Goal: Communication & Community: Answer question/provide support

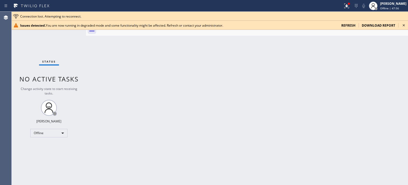
click at [356, 26] on div "refresh" at bounding box center [348, 25] width 20 height 5
click at [354, 26] on span "refresh" at bounding box center [349, 25] width 14 height 5
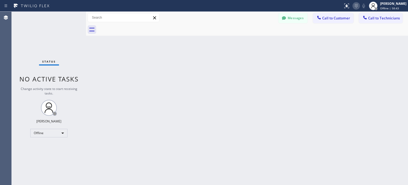
click at [354, 8] on icon at bounding box center [356, 6] width 6 height 6
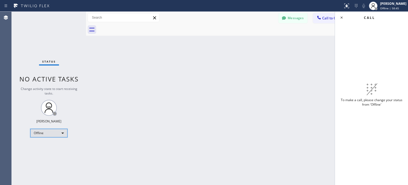
click at [52, 131] on div "Offline" at bounding box center [48, 133] width 37 height 9
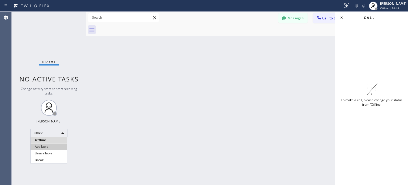
click at [49, 144] on li "Available" at bounding box center [49, 146] width 36 height 6
click at [344, 16] on icon at bounding box center [342, 17] width 6 height 6
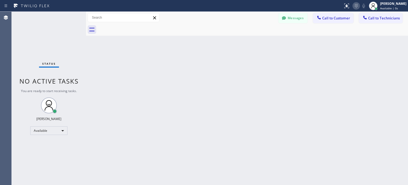
click at [353, 8] on icon at bounding box center [356, 6] width 6 height 6
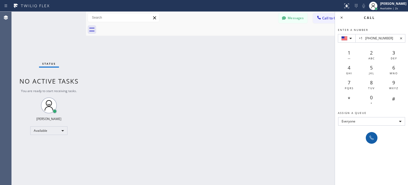
type input "+1 (206) 565-5929"
click at [376, 139] on button at bounding box center [372, 138] width 12 height 12
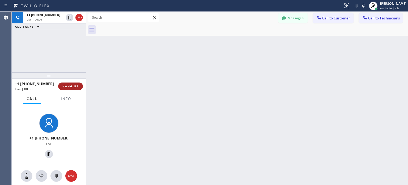
click at [80, 85] on button "HANG UP" at bounding box center [70, 85] width 25 height 7
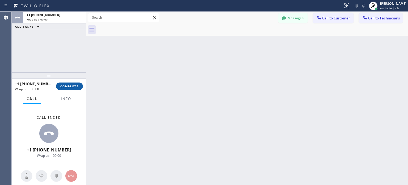
click at [68, 84] on span "COMPLETE" at bounding box center [69, 86] width 18 height 4
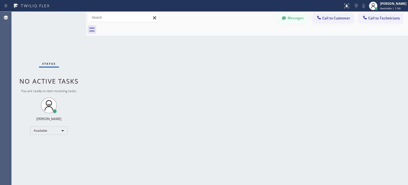
click at [354, 9] on div "Status report No issues detected If you experience an issue, please download th…" at bounding box center [374, 6] width 67 height 12
click at [354, 8] on icon at bounding box center [356, 6] width 6 height 6
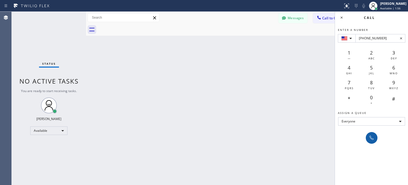
type input "+1(253) 632-2843"
click at [372, 133] on button at bounding box center [372, 138] width 12 height 12
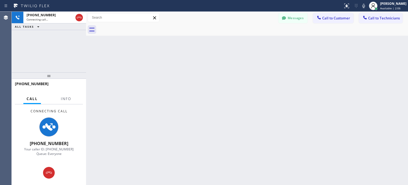
click at [281, 130] on div "Back to Dashboard Change Sender ID Customers Technicians MI Mazharul Islam 08/0…" at bounding box center [247, 98] width 322 height 173
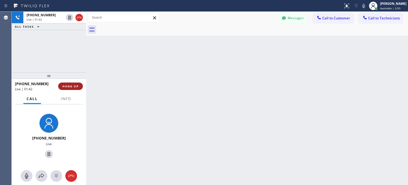
click at [74, 86] on span "HANG UP" at bounding box center [70, 86] width 16 height 4
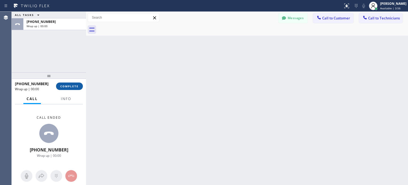
click at [74, 87] on span "COMPLETE" at bounding box center [69, 86] width 18 height 4
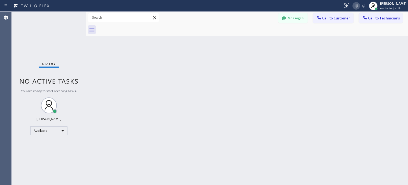
click at [358, 5] on icon at bounding box center [356, 6] width 6 height 6
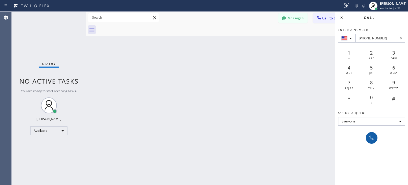
type input "+1(253) 632-2843"
click at [371, 139] on icon at bounding box center [372, 138] width 6 height 6
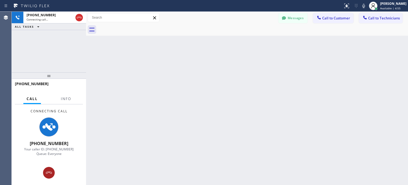
click at [52, 173] on div at bounding box center [49, 172] width 12 height 6
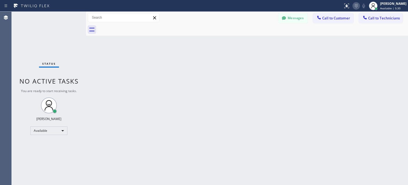
click at [353, 6] on icon at bounding box center [356, 6] width 6 height 6
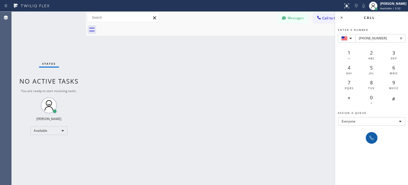
type input "+1(253) 632-2843"
click at [372, 134] on button at bounding box center [372, 138] width 12 height 12
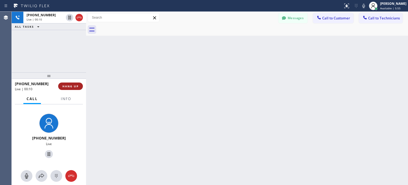
click at [77, 88] on button "HANG UP" at bounding box center [70, 85] width 25 height 7
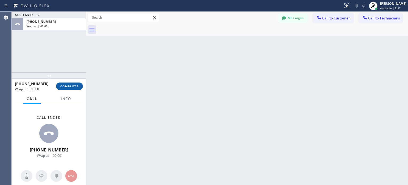
click at [73, 86] on span "COMPLETE" at bounding box center [69, 86] width 18 height 4
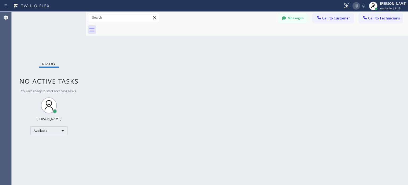
click at [357, 4] on icon at bounding box center [356, 6] width 6 height 6
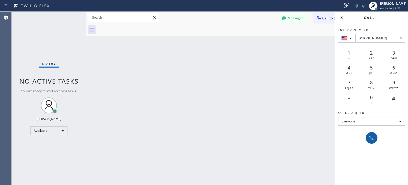
type input "+1(253) 632-2843"
click at [371, 136] on icon at bounding box center [372, 138] width 6 height 6
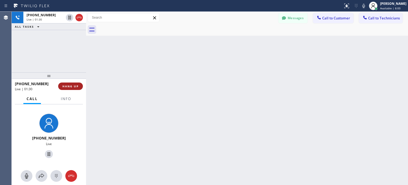
click at [73, 85] on span "HANG UP" at bounding box center [70, 86] width 16 height 4
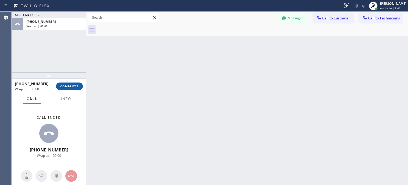
click at [75, 85] on span "COMPLETE" at bounding box center [69, 86] width 18 height 4
click at [354, 8] on icon at bounding box center [356, 6] width 6 height 6
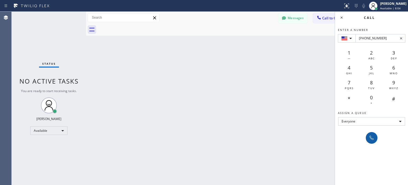
type input "+1(253) 632-2843"
click at [371, 135] on icon at bounding box center [372, 138] width 6 height 6
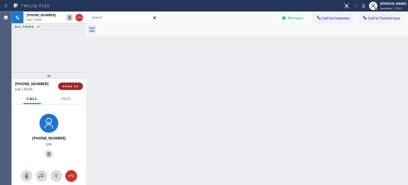
click at [76, 87] on span "HANG UP" at bounding box center [70, 86] width 16 height 4
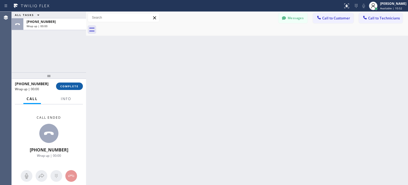
click at [72, 86] on span "COMPLETE" at bounding box center [69, 86] width 18 height 4
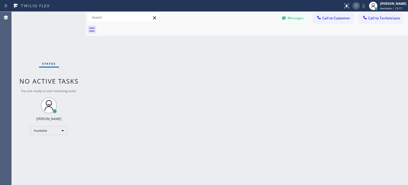
click at [354, 6] on icon at bounding box center [356, 6] width 6 height 6
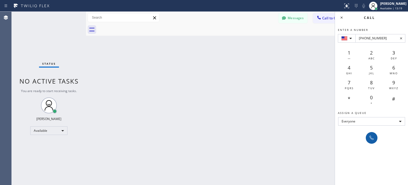
type input "+1(646) 342-5772"
drag, startPoint x: 373, startPoint y: 141, endPoint x: 372, endPoint y: 162, distance: 21.5
click at [373, 141] on button at bounding box center [372, 138] width 12 height 12
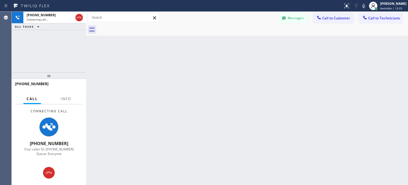
click at [267, 110] on div "Back to Dashboard Change Sender ID Customers Technicians MI Mazharul Islam 08/0…" at bounding box center [247, 98] width 322 height 173
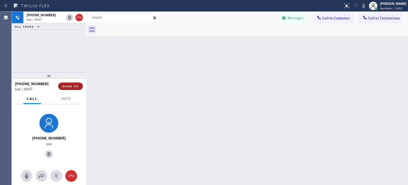
click at [81, 85] on button "HANG UP" at bounding box center [70, 85] width 25 height 7
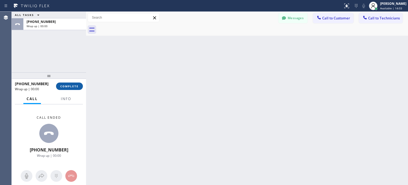
click at [72, 86] on span "COMPLETE" at bounding box center [69, 86] width 18 height 4
